Goal: Information Seeking & Learning: Learn about a topic

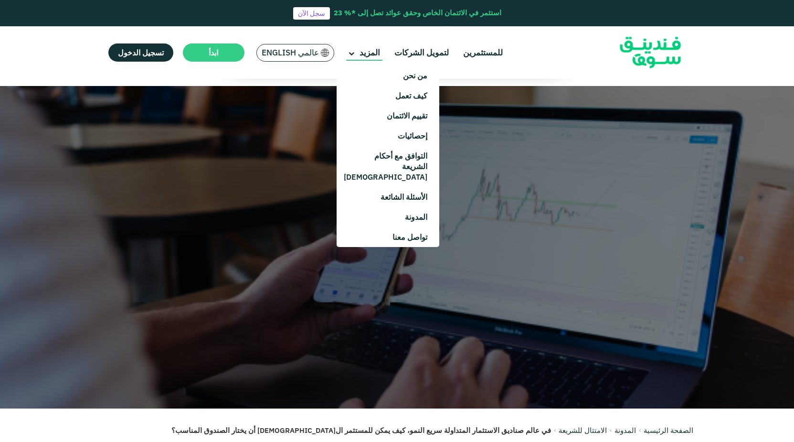
click at [348, 54] on icon at bounding box center [351, 54] width 6 height 6
click at [390, 158] on link "التوافق مع أحكام الشريعة [DEMOGRAPHIC_DATA]" at bounding box center [388, 166] width 103 height 41
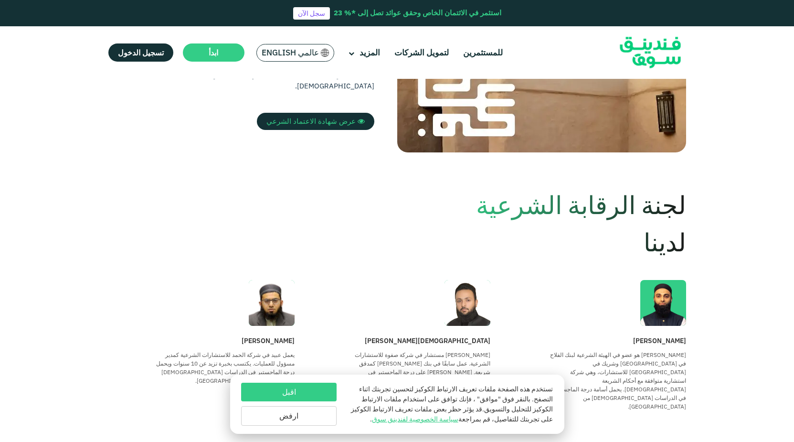
scroll to position [601, 0]
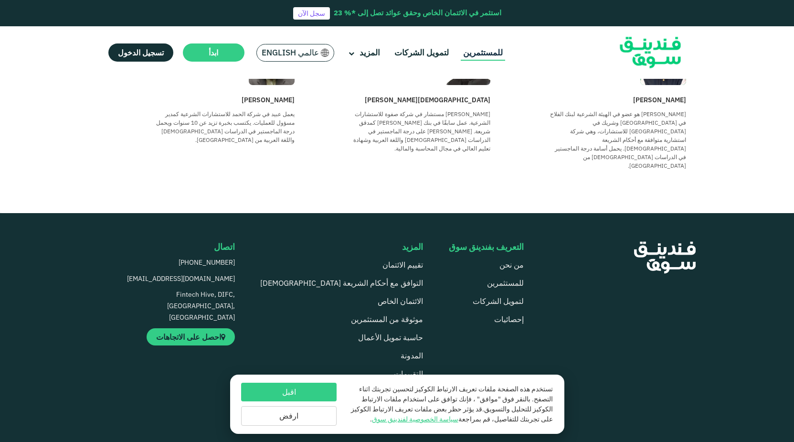
click at [464, 53] on link "للمستثمرين" at bounding box center [483, 53] width 44 height 16
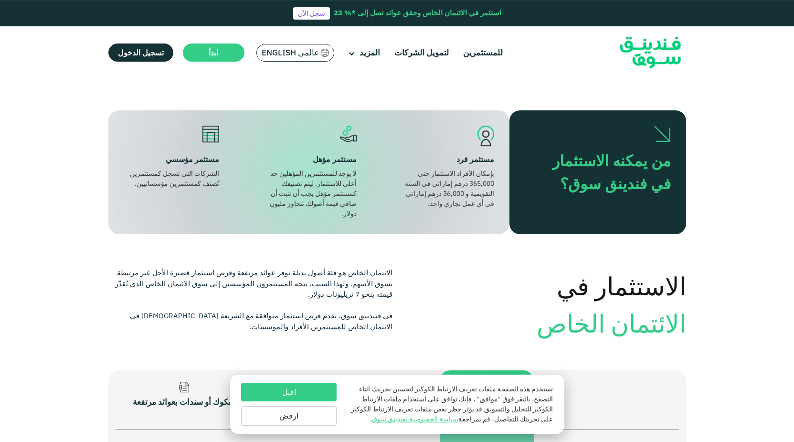
scroll to position [601, 0]
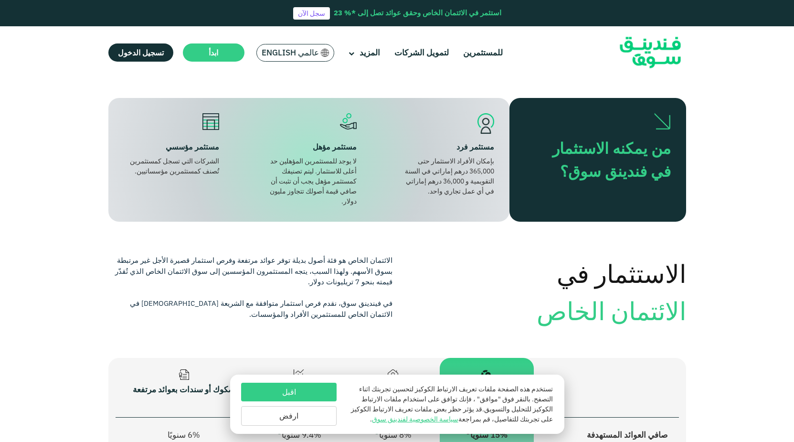
click at [380, 103] on div "استثمر" at bounding box center [328, 97] width 131 height 11
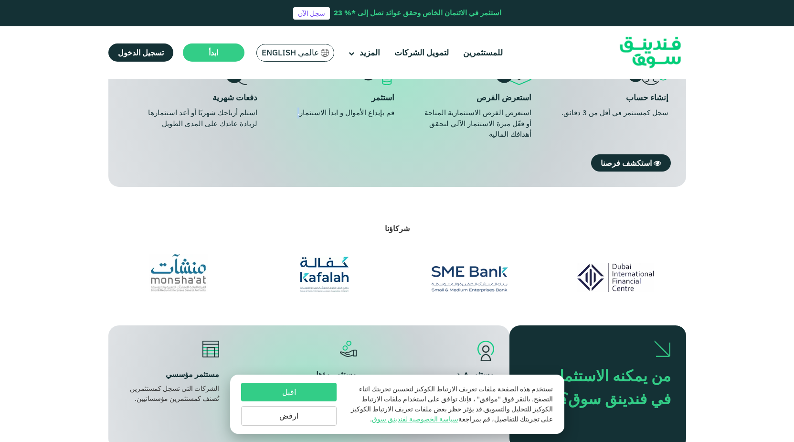
click at [383, 118] on div "قم بإيداع الأموال و ابدأ الاستثمار." at bounding box center [339, 112] width 112 height 11
click at [364, 118] on div "قم بإيداع الأموال و ابدأ الاستثمار." at bounding box center [339, 112] width 112 height 11
click at [370, 85] on img at bounding box center [377, 73] width 34 height 21
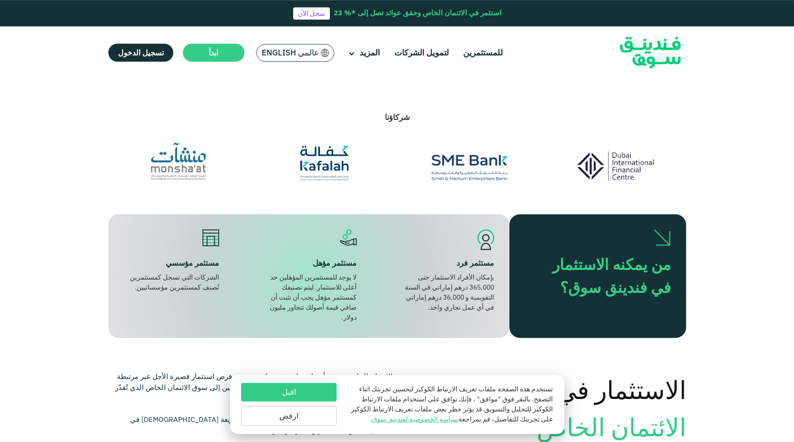
scroll to position [722, 0]
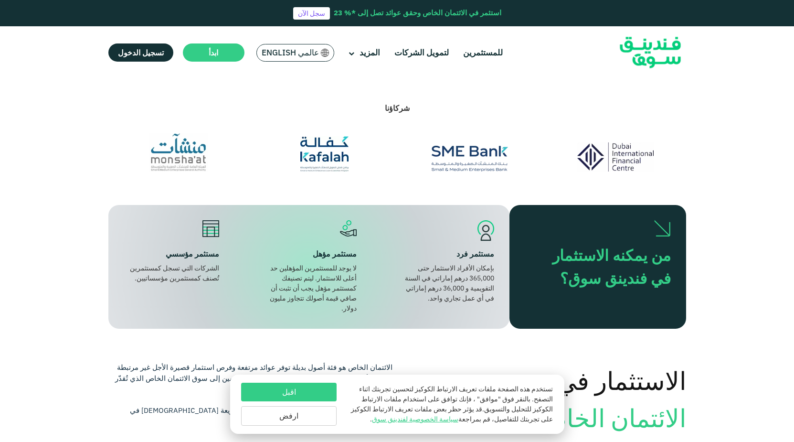
click at [625, 47] on span "استكشف فرصنا" at bounding box center [625, 43] width 51 height 10
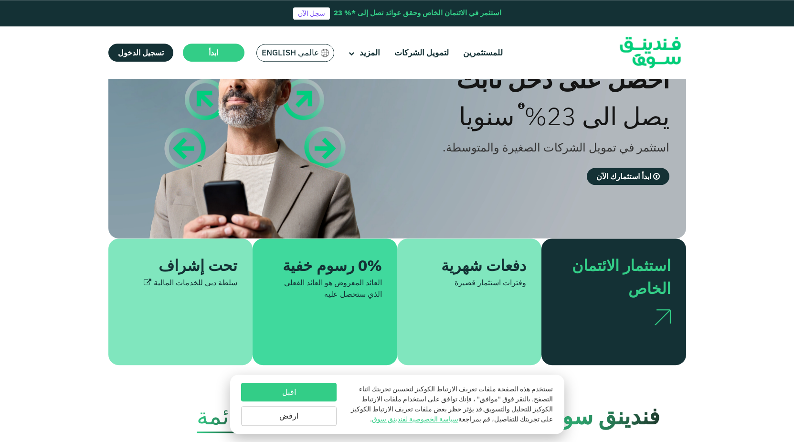
scroll to position [60, 0]
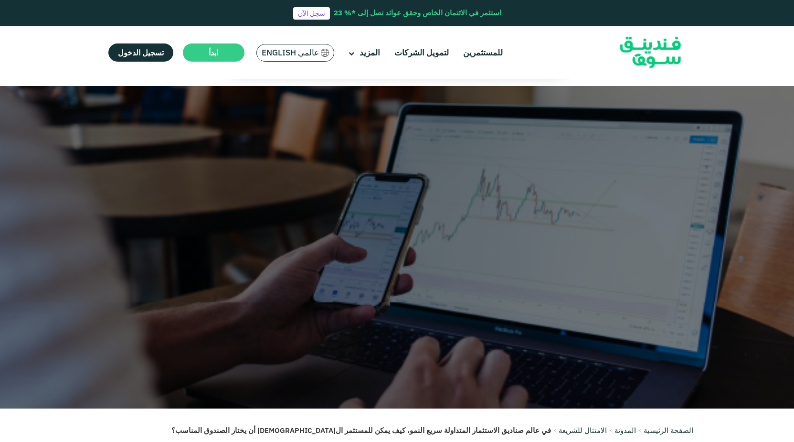
click at [284, 55] on span "عالمي English" at bounding box center [290, 52] width 57 height 11
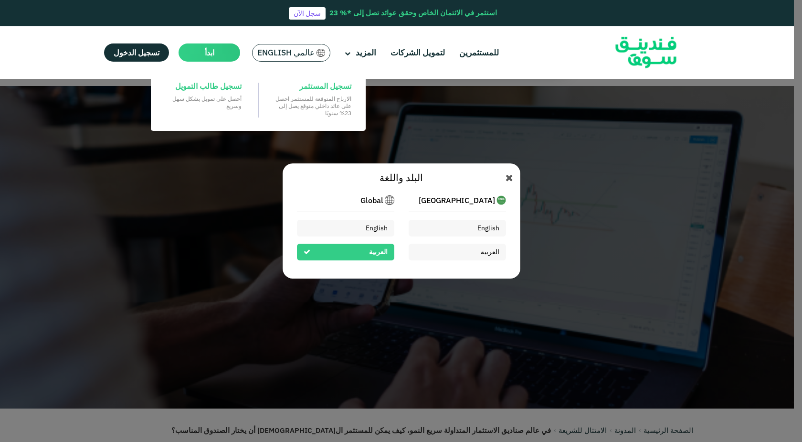
click at [195, 53] on main "ابدأ" at bounding box center [210, 52] width 62 height 18
